Goal: Information Seeking & Learning: Learn about a topic

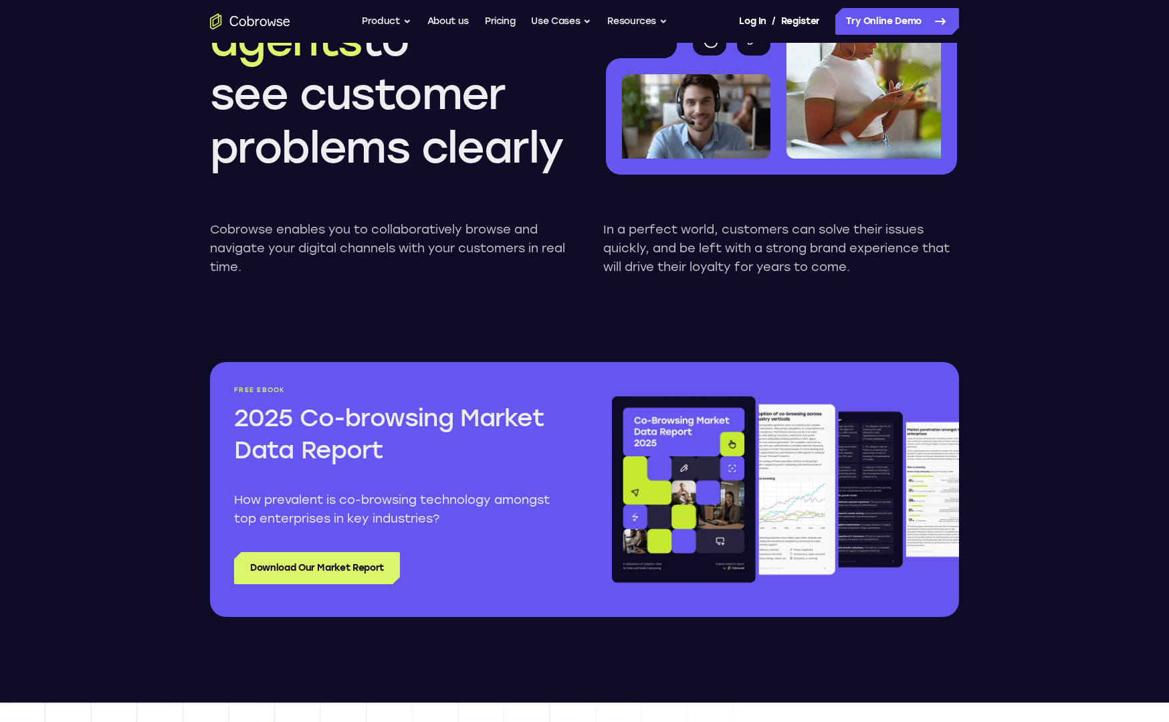
scroll to position [1288, 0]
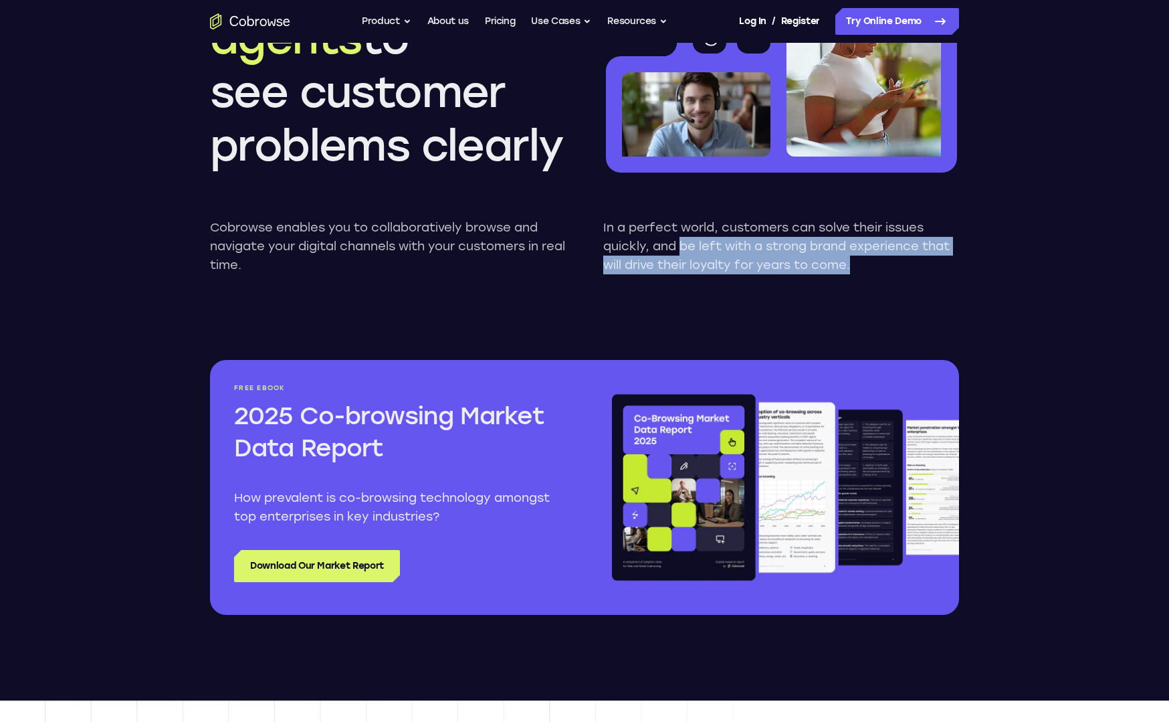
drag, startPoint x: 869, startPoint y: 259, endPoint x: 923, endPoint y: 264, distance: 53.7
click at [923, 264] on p "In a perfect world, customers can solve their issues quickly, and be left with …" at bounding box center [781, 246] width 356 height 56
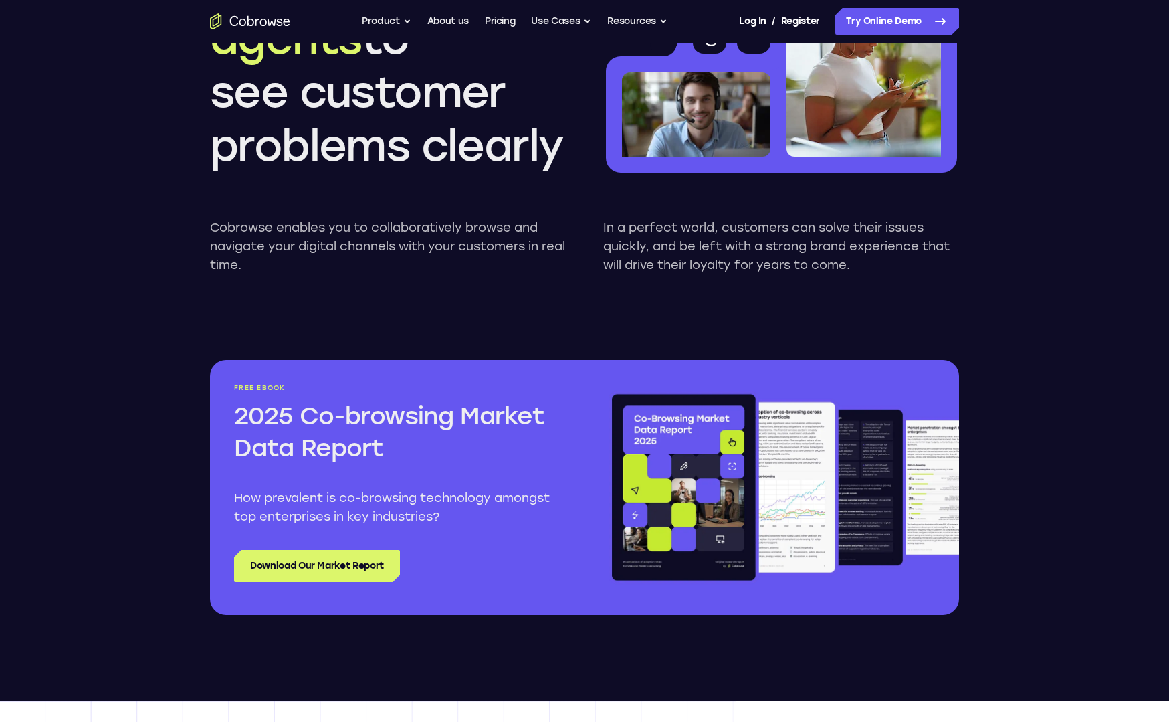
click at [923, 264] on p "In a perfect world, customers can solve their issues quickly, and be left with …" at bounding box center [781, 246] width 356 height 56
drag, startPoint x: 852, startPoint y: 271, endPoint x: 912, endPoint y: 276, distance: 60.4
click at [912, 276] on div "Cobrowse enables you to collaboratively browse and navigate your digital channe…" at bounding box center [584, 246] width 749 height 99
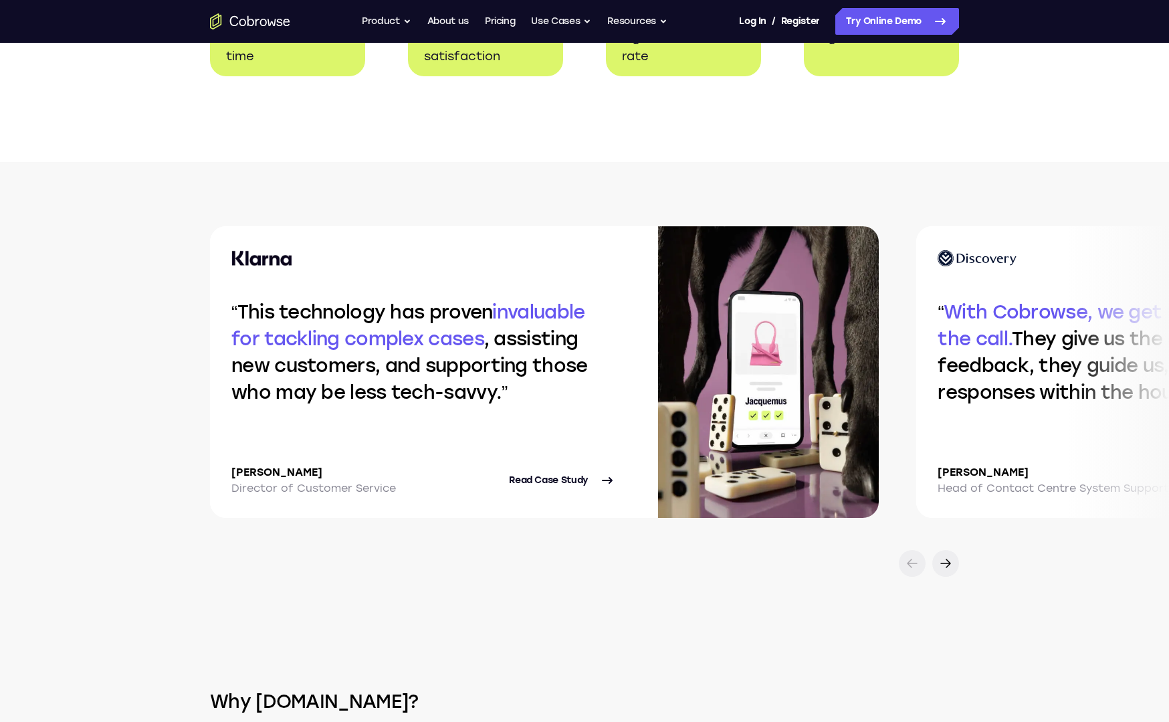
scroll to position [2703, 0]
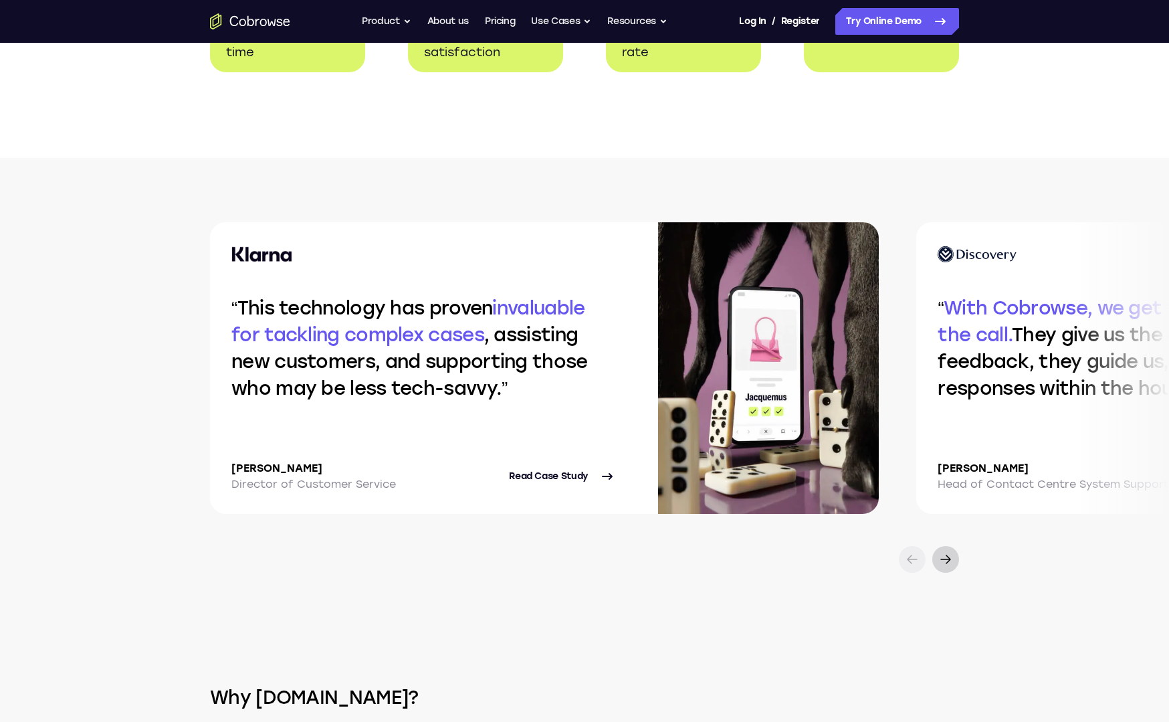
click at [949, 563] on icon at bounding box center [945, 559] width 9 height 8
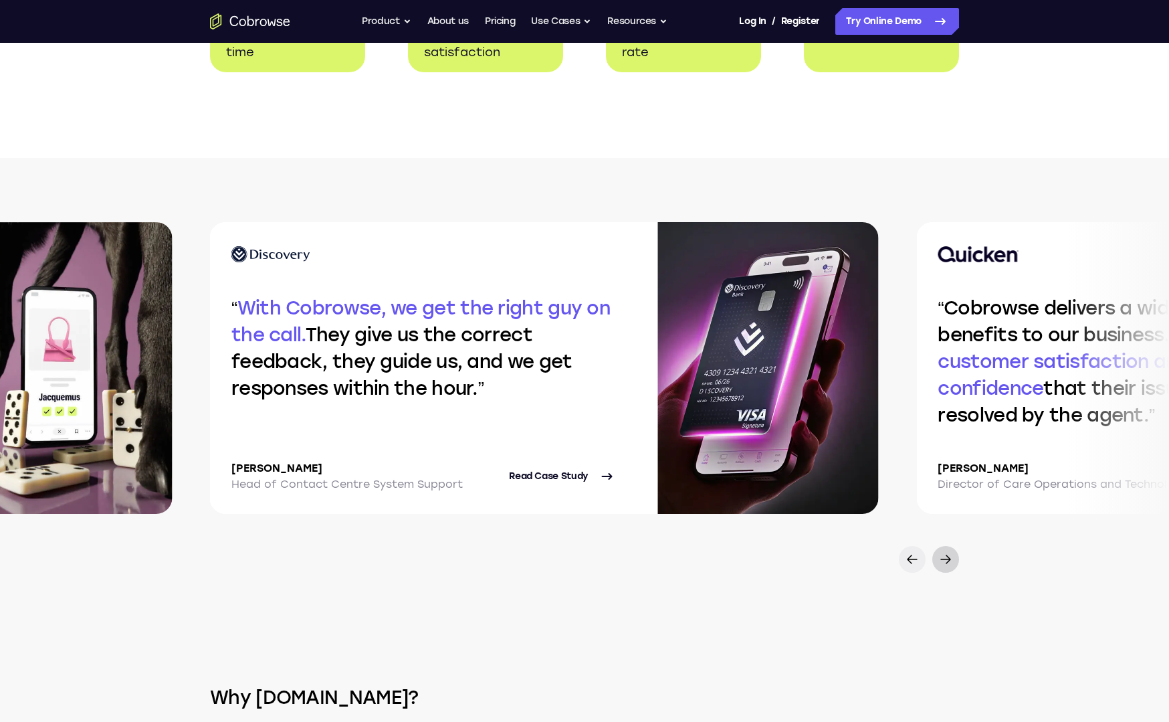
click at [941, 567] on icon at bounding box center [946, 559] width 16 height 16
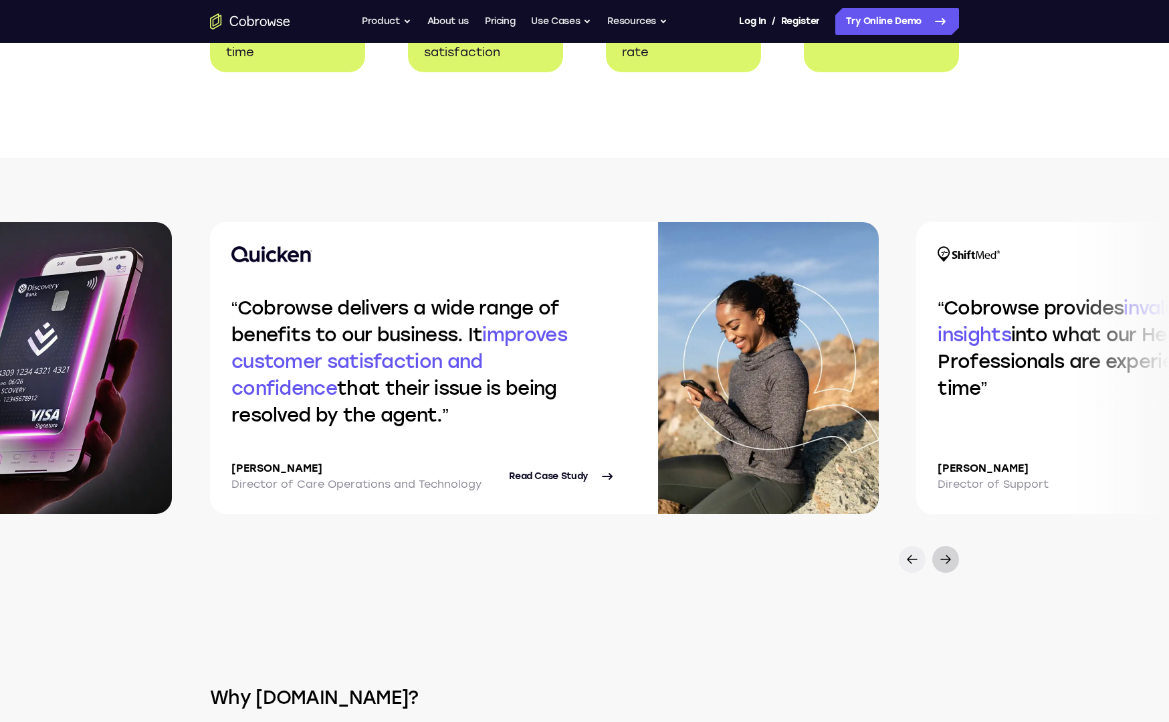
click at [948, 567] on icon at bounding box center [946, 559] width 16 height 16
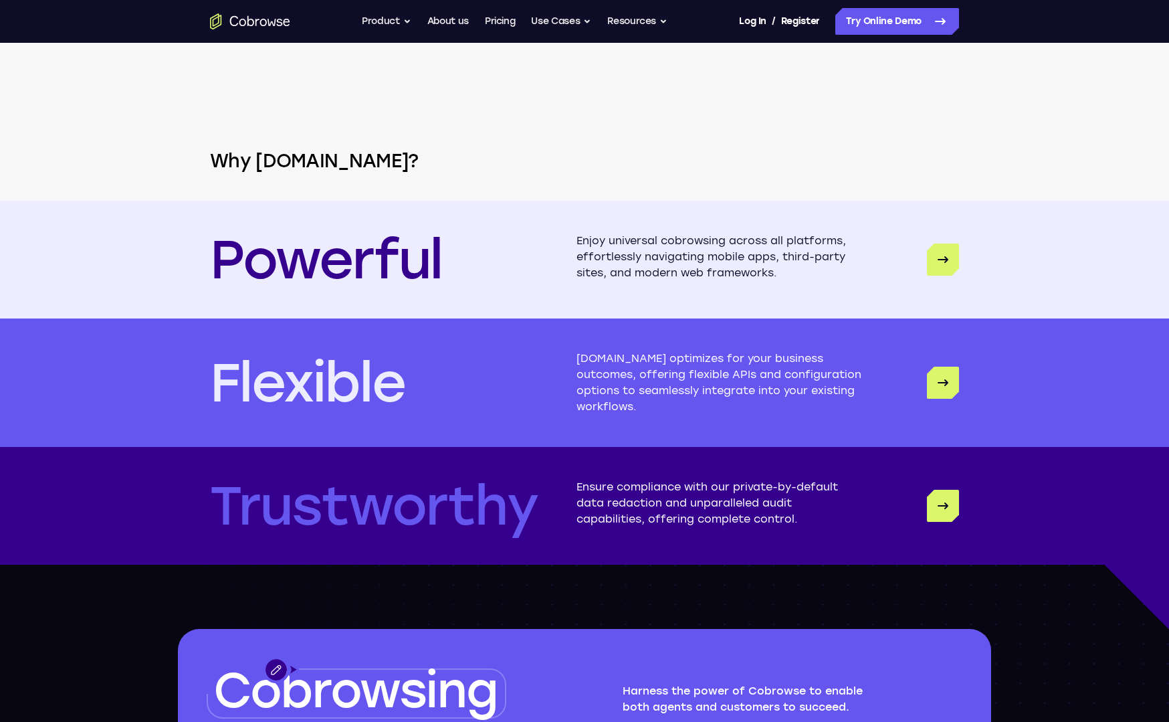
scroll to position [3242, 0]
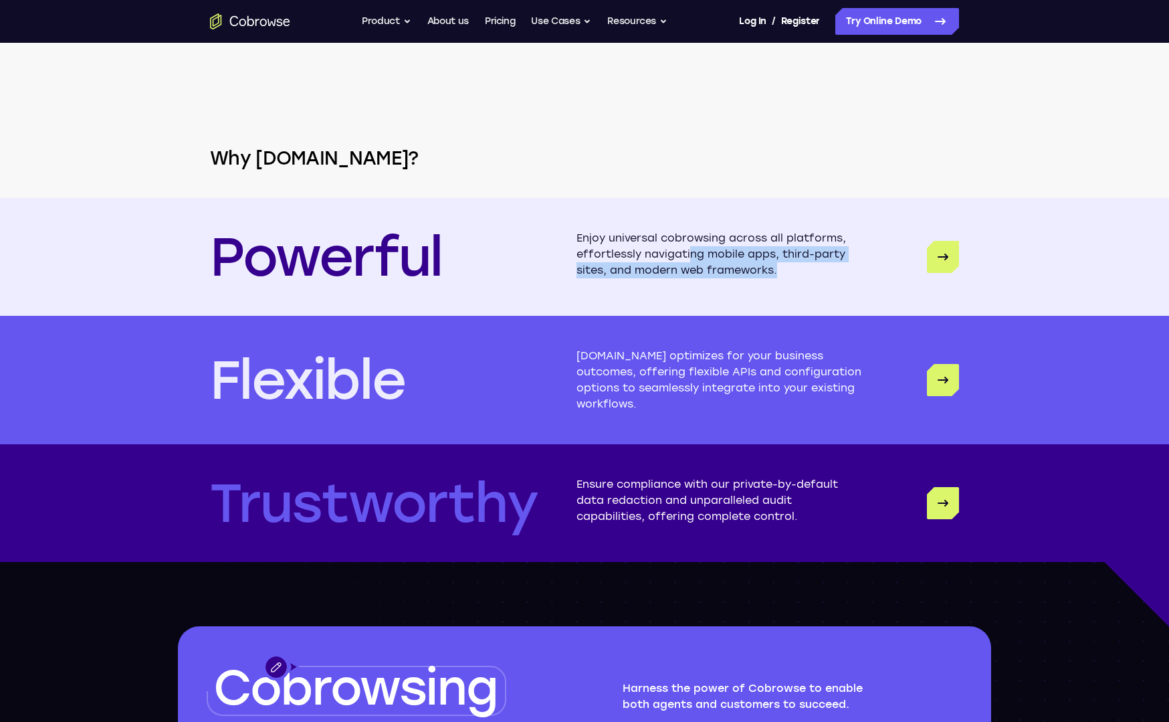
drag, startPoint x: 691, startPoint y: 265, endPoint x: 835, endPoint y: 284, distance: 145.1
click at [835, 284] on p "Enjoy universal cobrowsing across all platforms, effortlessly navigating mobile…" at bounding box center [720, 257] width 286 height 54
drag, startPoint x: 649, startPoint y: 283, endPoint x: 633, endPoint y: 282, distance: 16.8
click at [649, 283] on p "Enjoy universal cobrowsing across all platforms, effortlessly navigating mobile…" at bounding box center [720, 257] width 286 height 54
drag, startPoint x: 792, startPoint y: 286, endPoint x: 813, endPoint y: 286, distance: 21.4
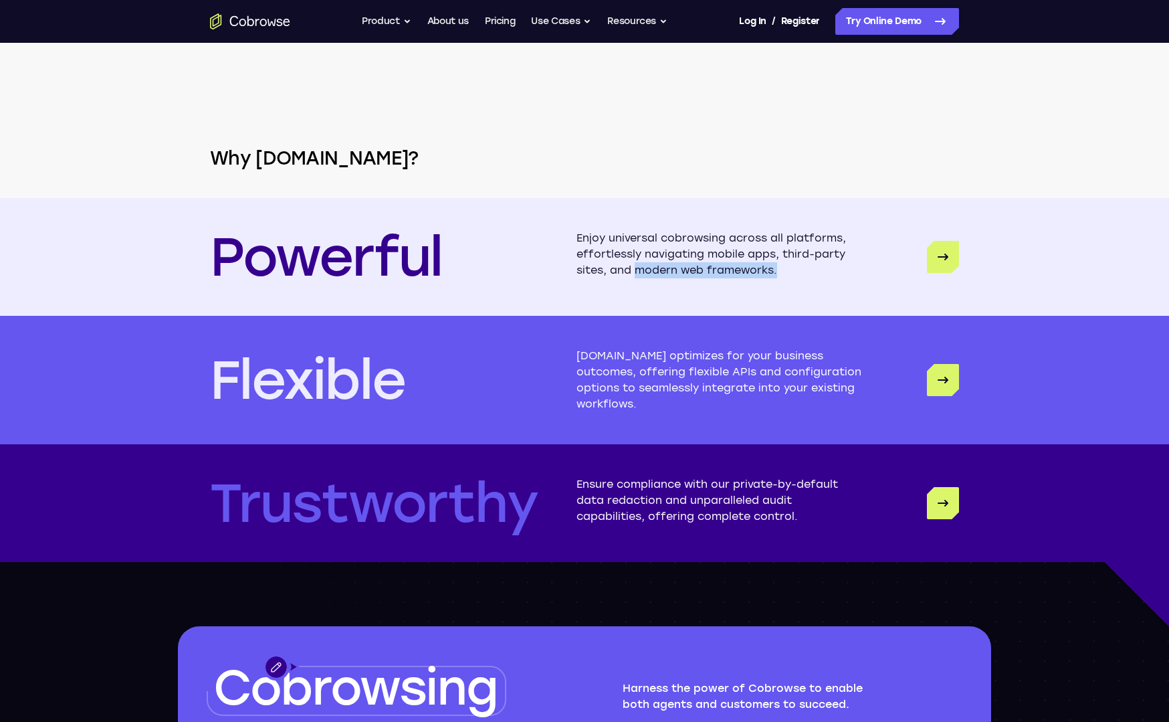
click at [813, 284] on p "Enjoy universal cobrowsing across all platforms, effortlessly navigating mobile…" at bounding box center [720, 257] width 286 height 54
drag, startPoint x: 675, startPoint y: 266, endPoint x: 826, endPoint y: 286, distance: 151.8
click at [826, 284] on p "Enjoy universal cobrowsing across all platforms, effortlessly navigating mobile…" at bounding box center [720, 257] width 286 height 54
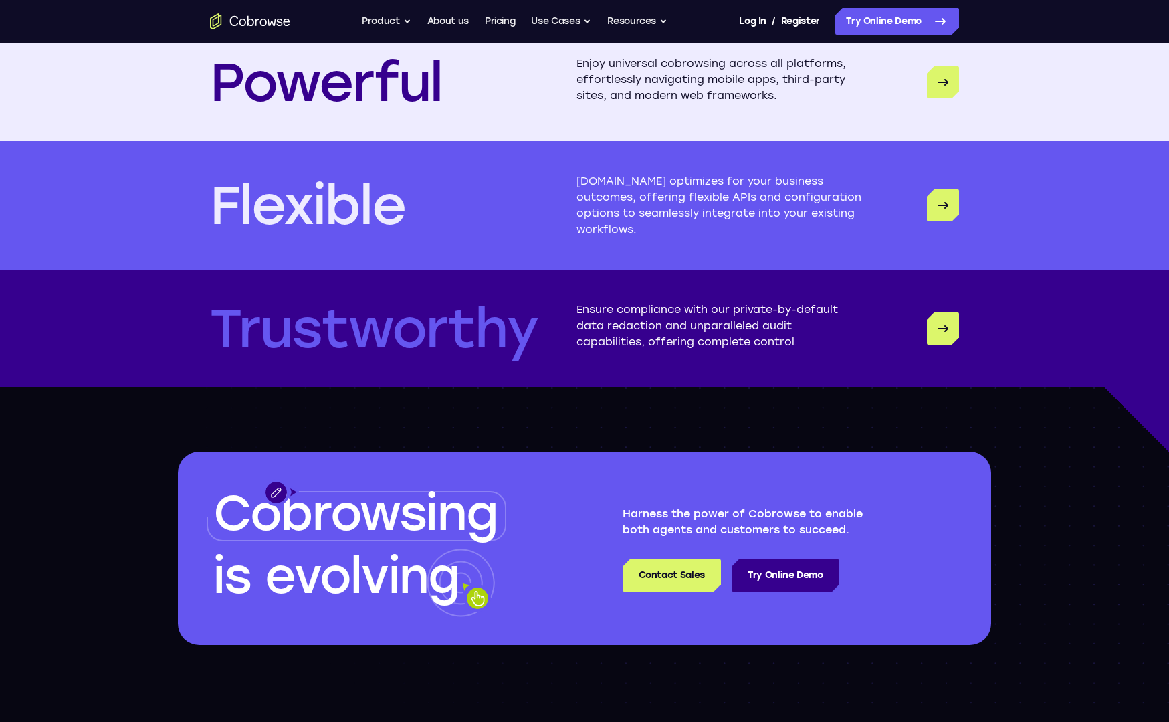
scroll to position [3418, 0]
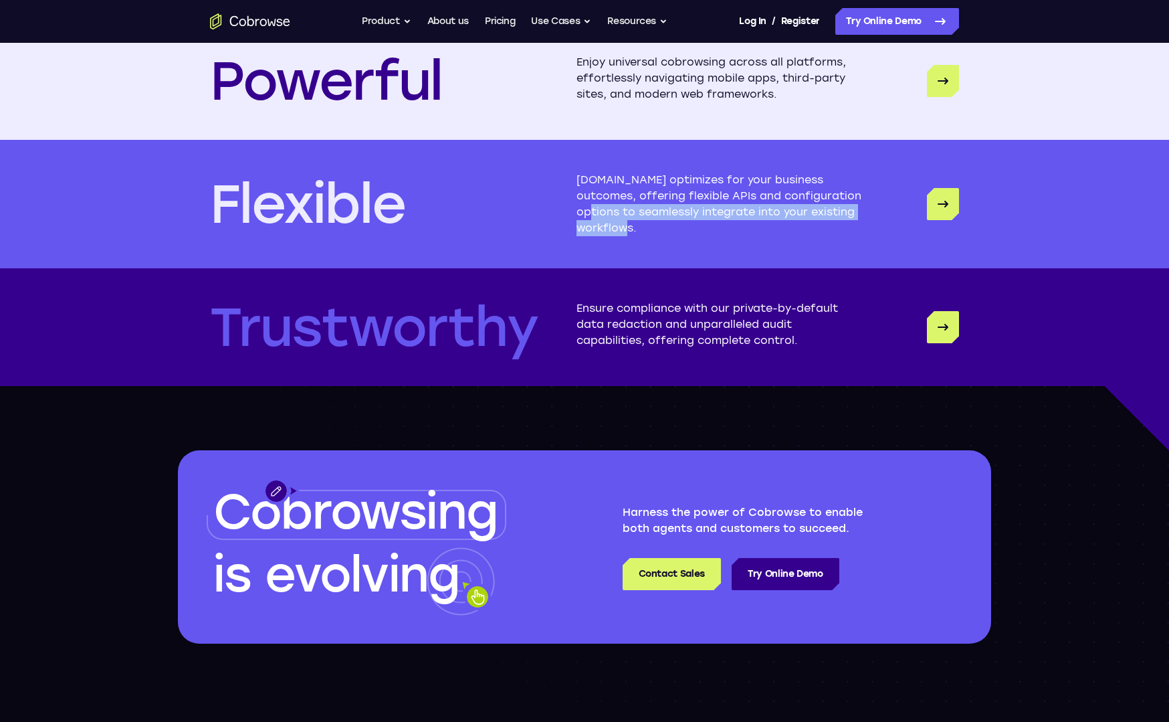
drag, startPoint x: 640, startPoint y: 229, endPoint x: 651, endPoint y: 241, distance: 16.1
click at [651, 236] on p "[DOMAIN_NAME] optimizes for your business outcomes, offering flexible APIs and …" at bounding box center [720, 204] width 286 height 64
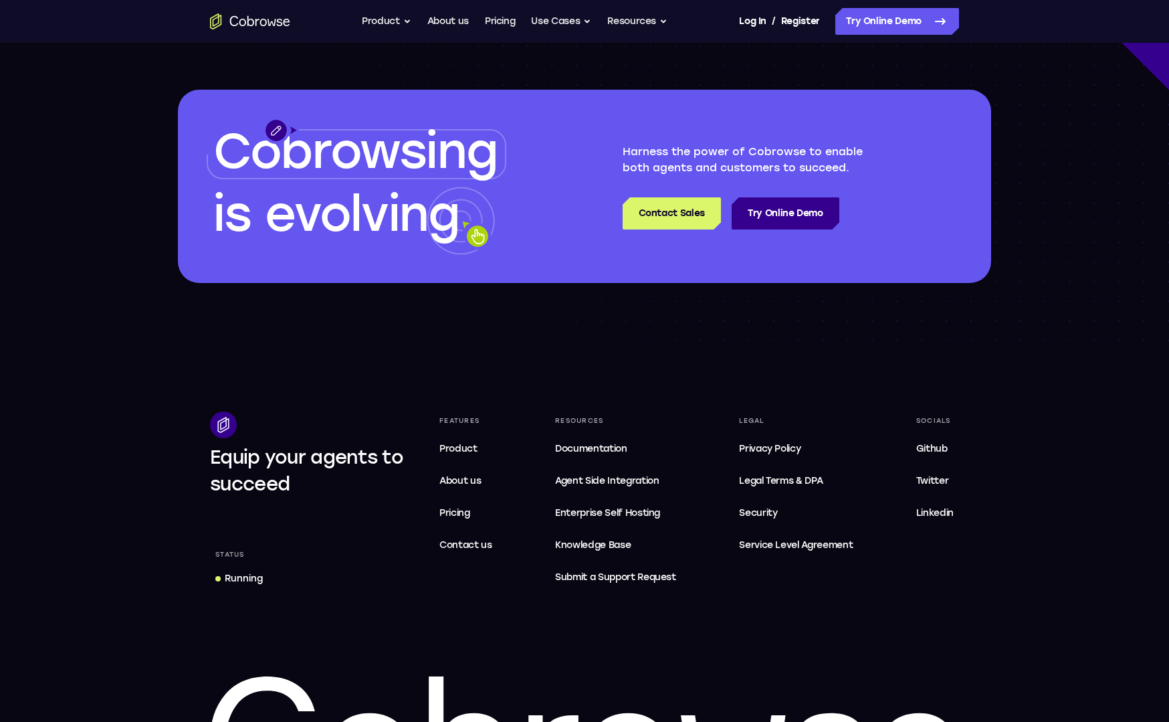
scroll to position [3779, 0]
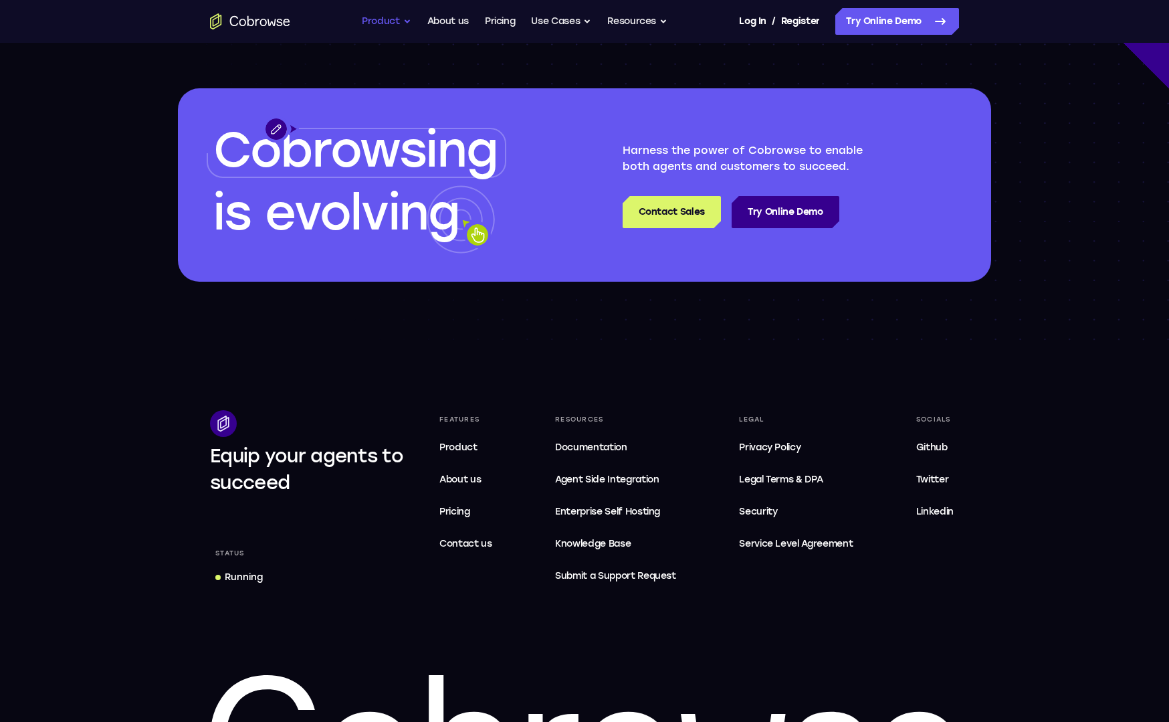
click at [404, 24] on button "Product" at bounding box center [386, 21] width 49 height 27
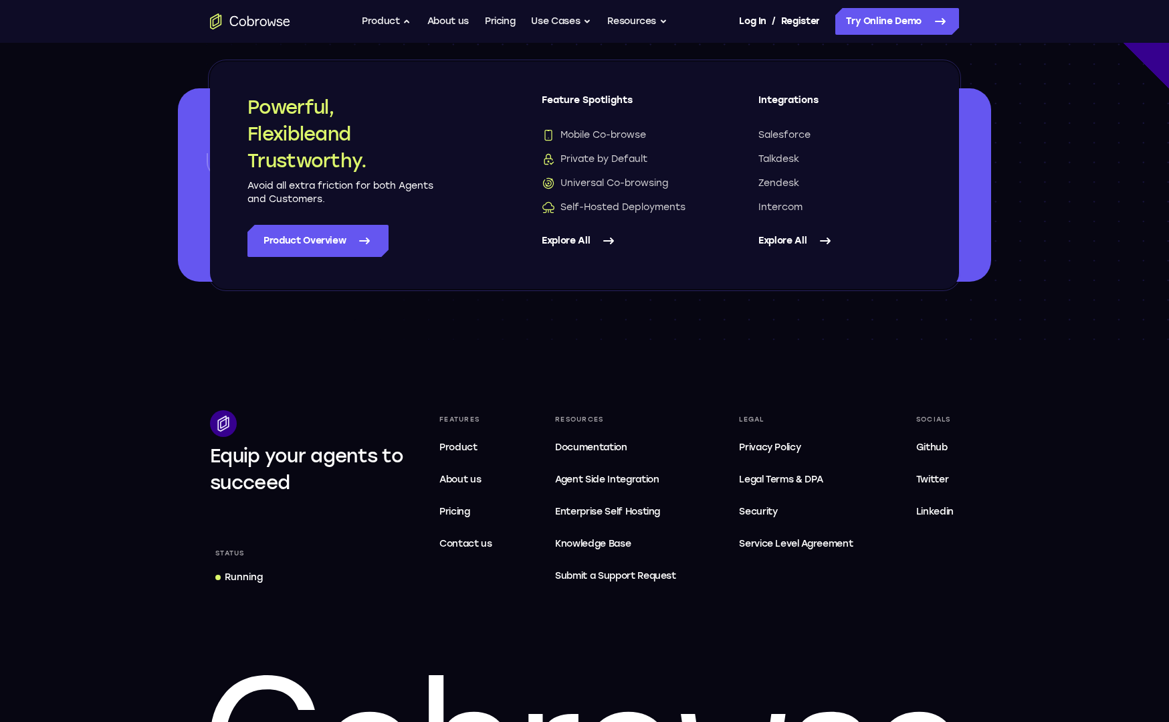
click at [192, 369] on footer "Equip your agents to succeed Status Running Features Product About us Pricing C…" at bounding box center [584, 608] width 1169 height 524
